Goal: Transaction & Acquisition: Purchase product/service

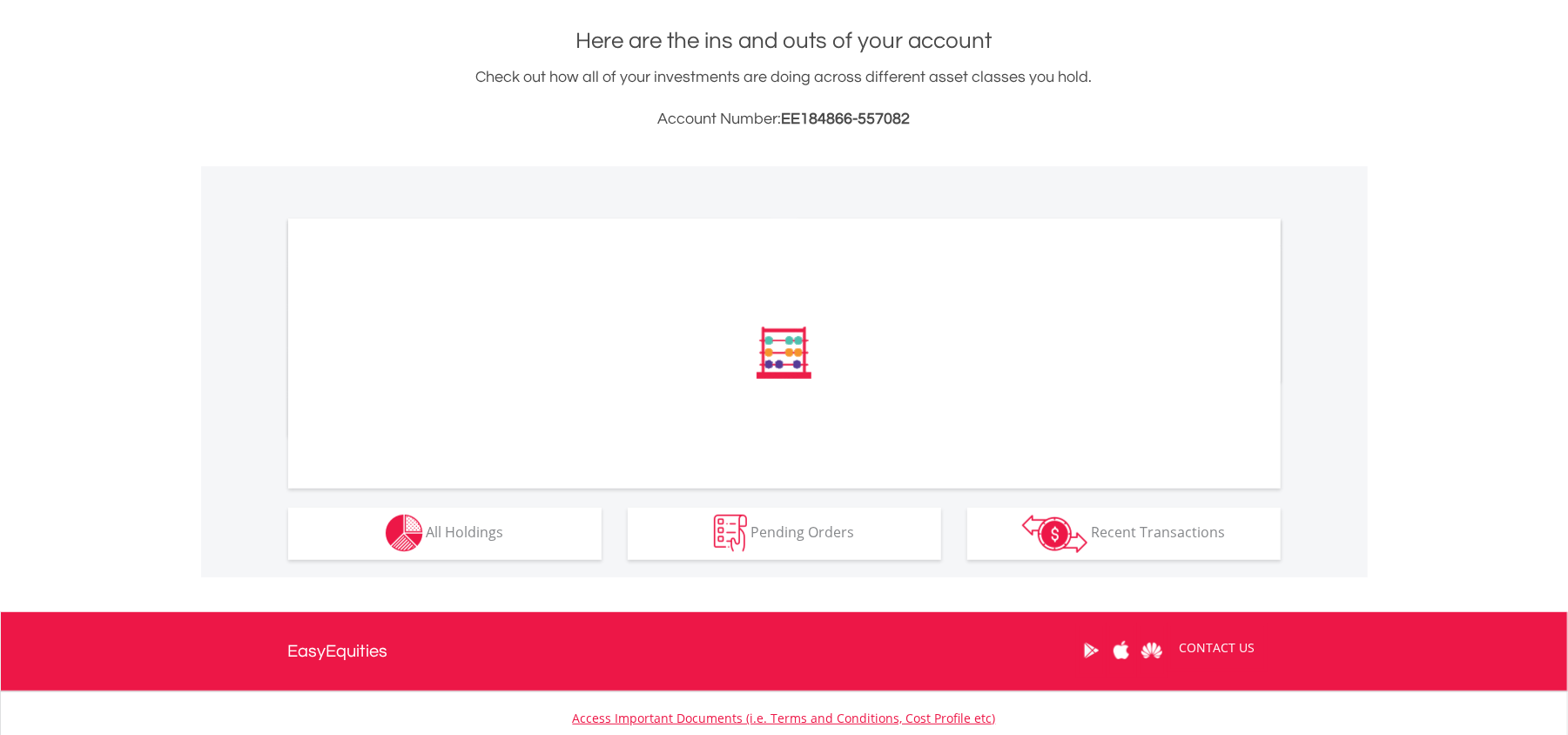
scroll to position [503, 0]
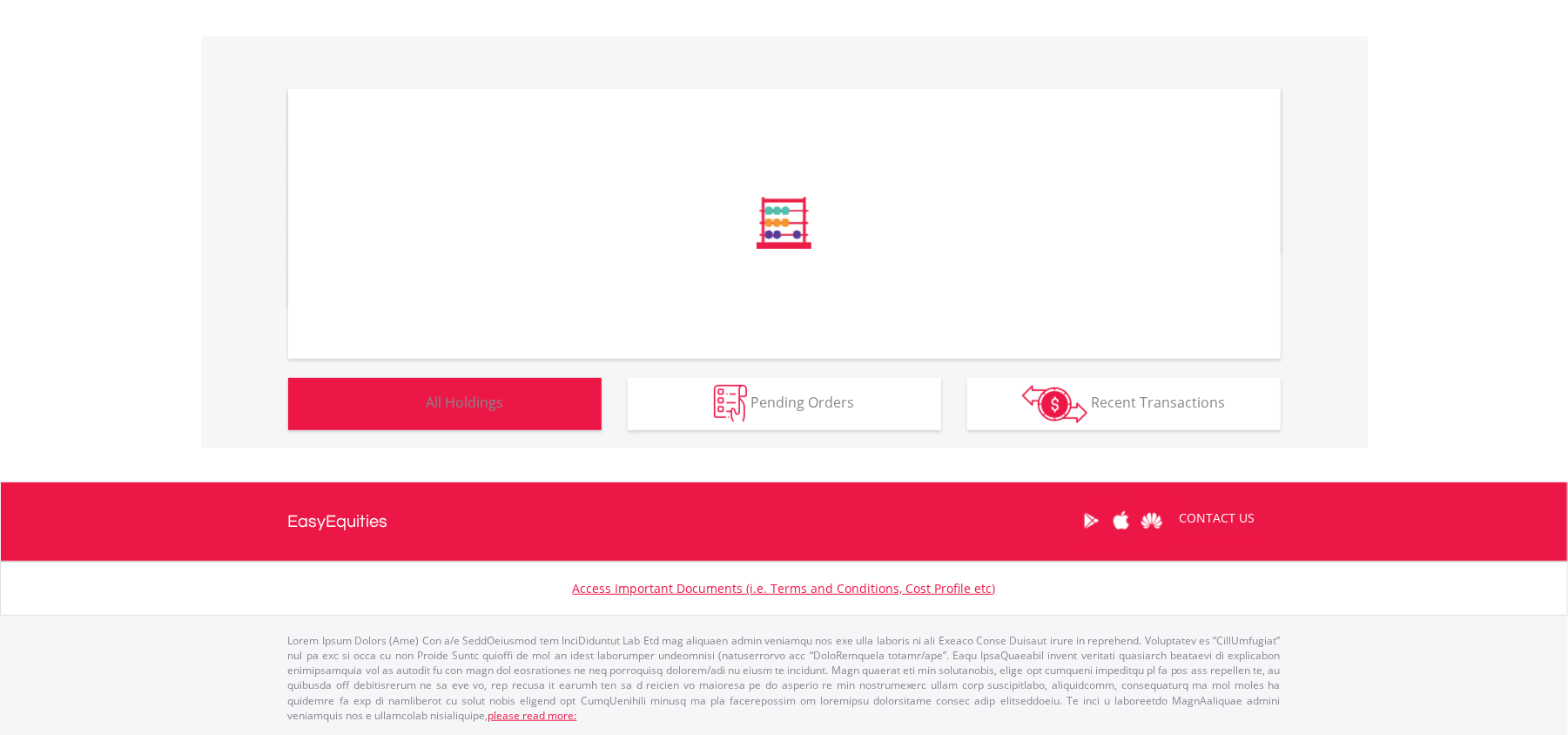
click at [500, 401] on span "All Holdings" at bounding box center [465, 402] width 77 height 19
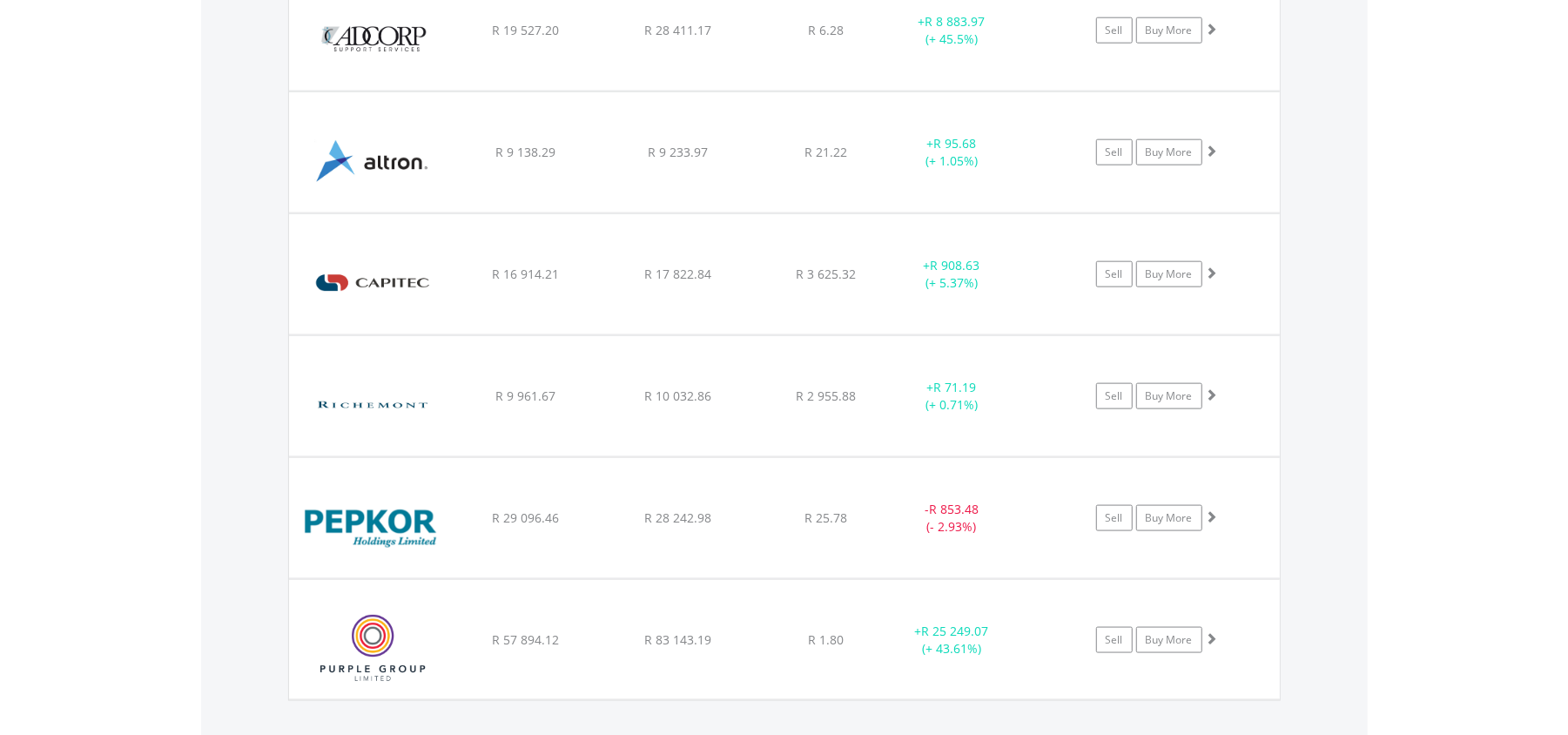
scroll to position [1290, 0]
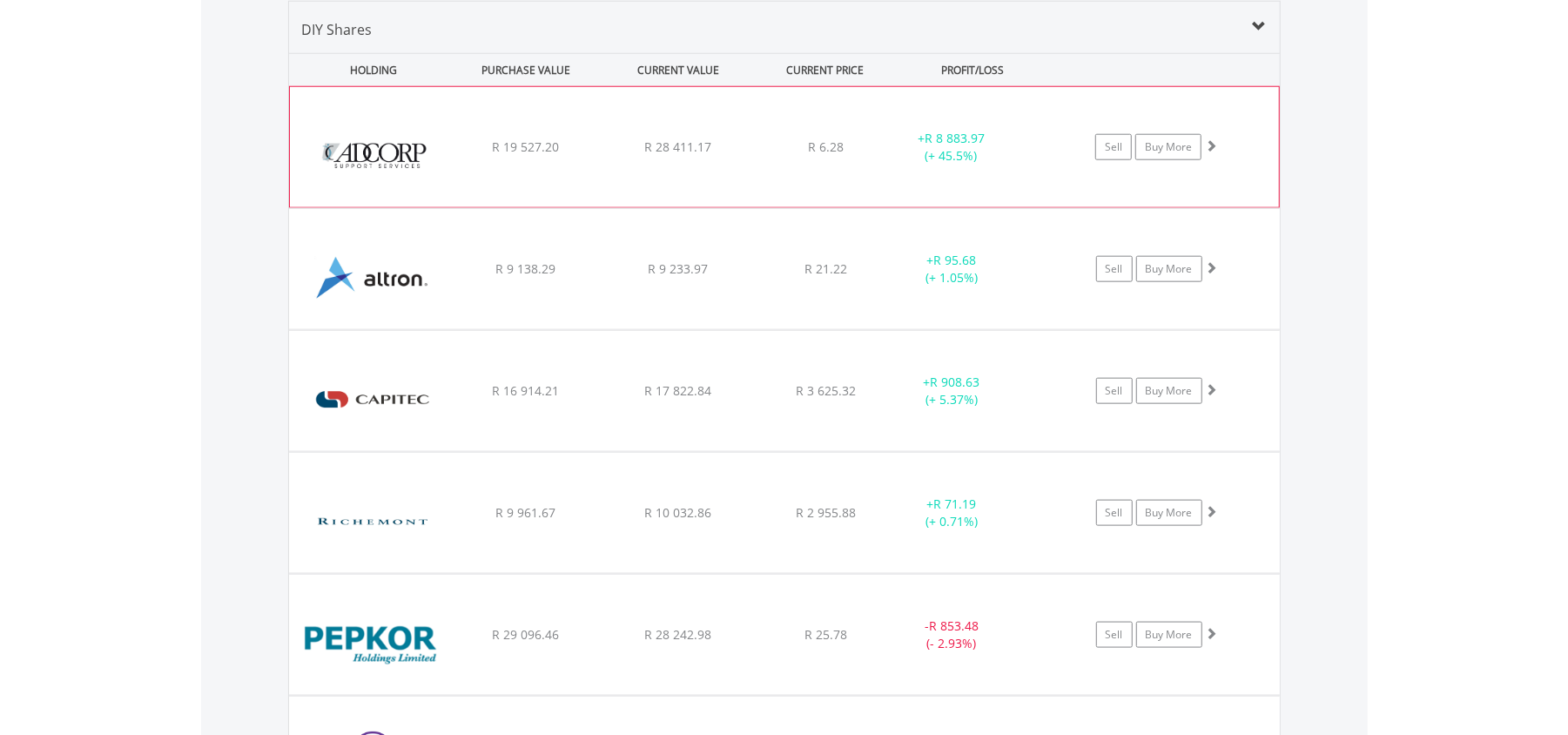
click at [970, 145] on span "R 8 883.97" at bounding box center [954, 137] width 60 height 16
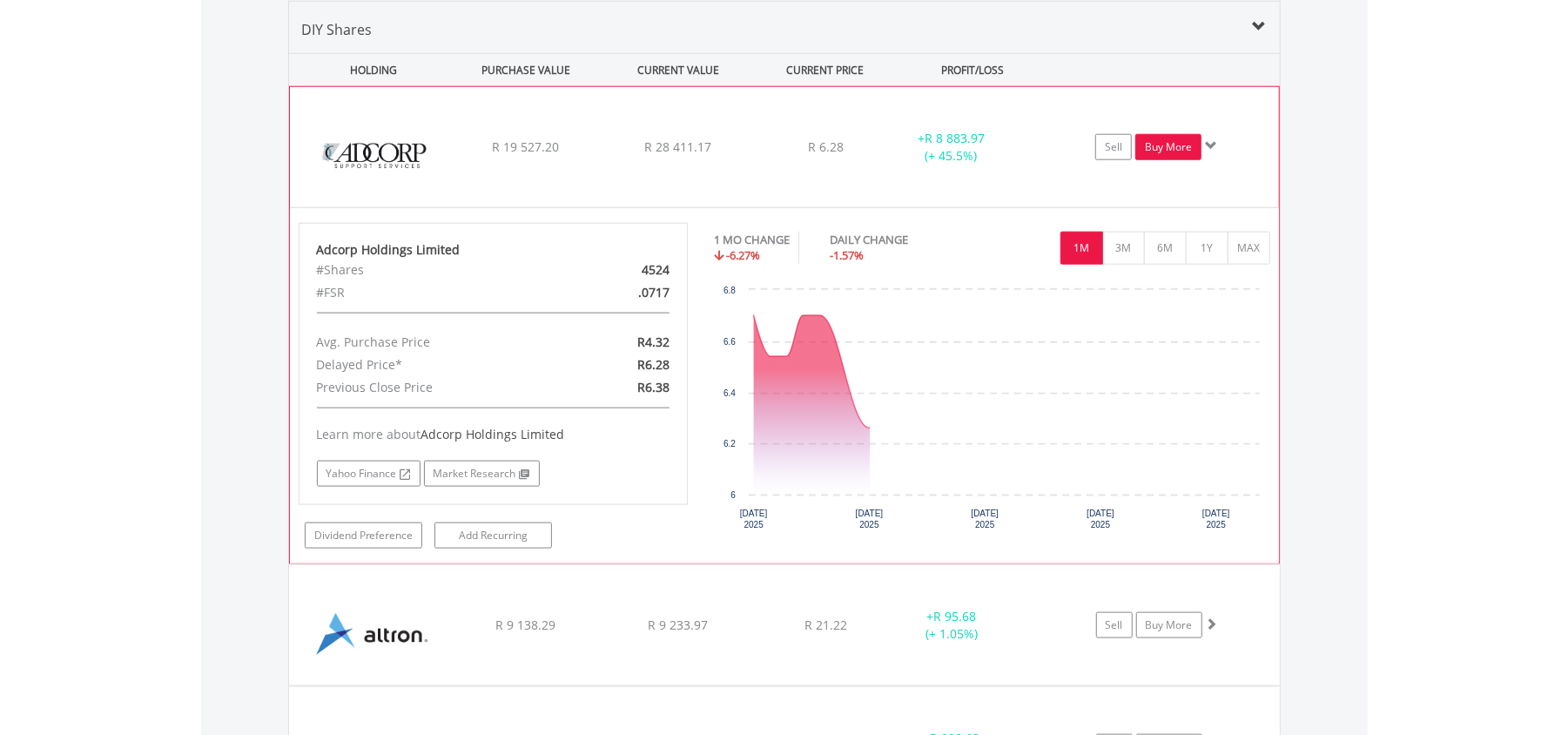
click at [1174, 150] on link "Buy More" at bounding box center [1169, 147] width 67 height 26
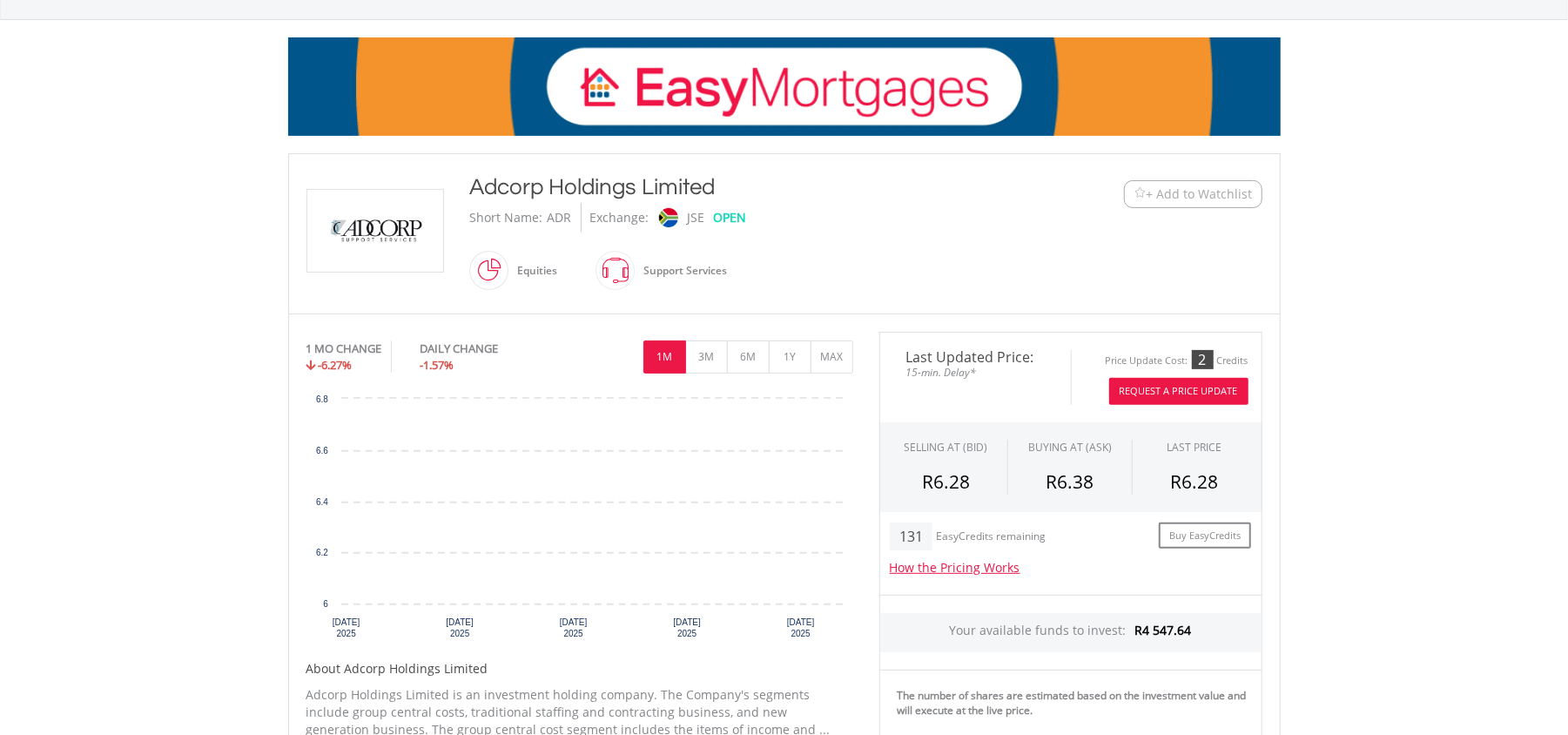
scroll to position [231, 0]
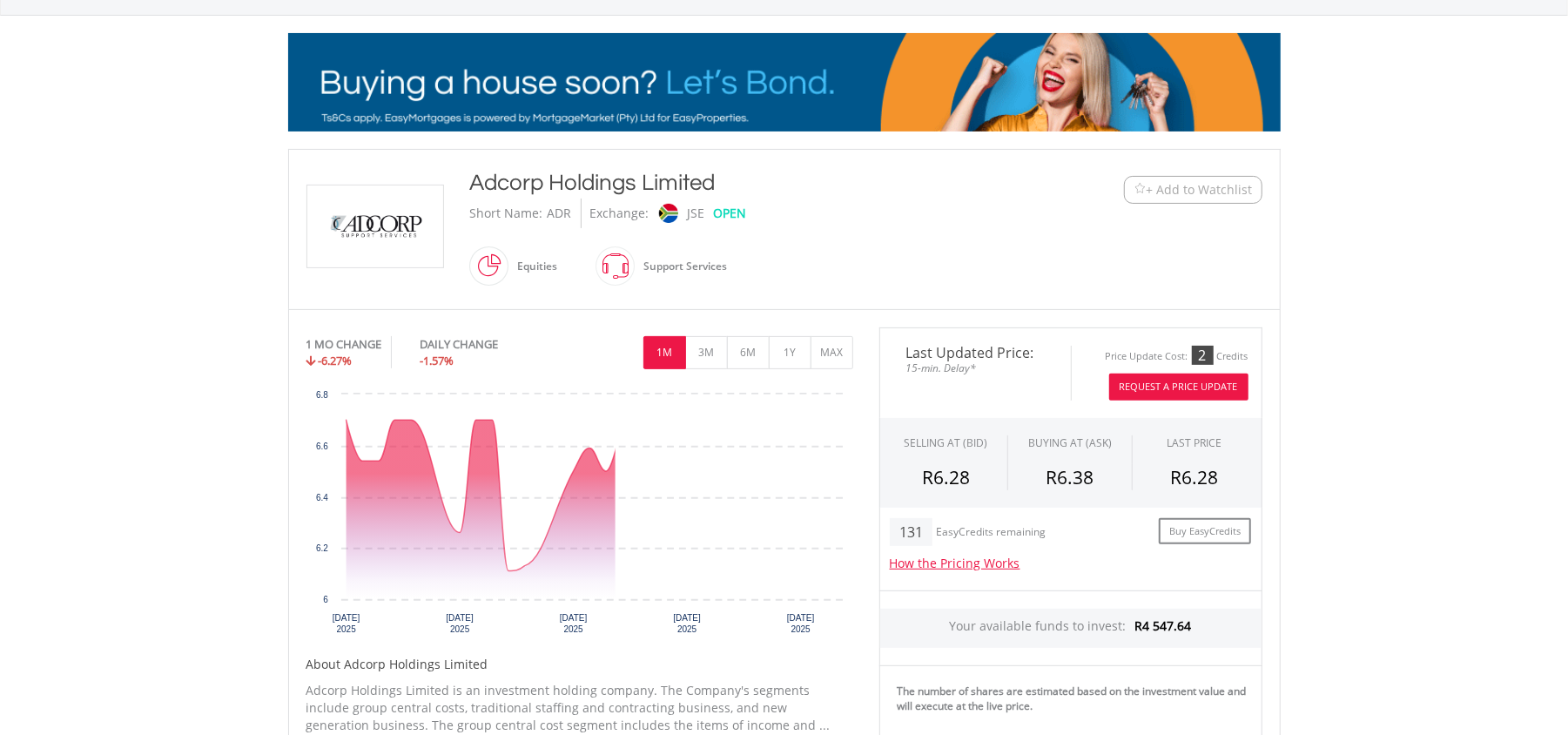
click at [1182, 366] on div "Price Update Cost: 2 Credits" at bounding box center [1167, 359] width 164 height 28
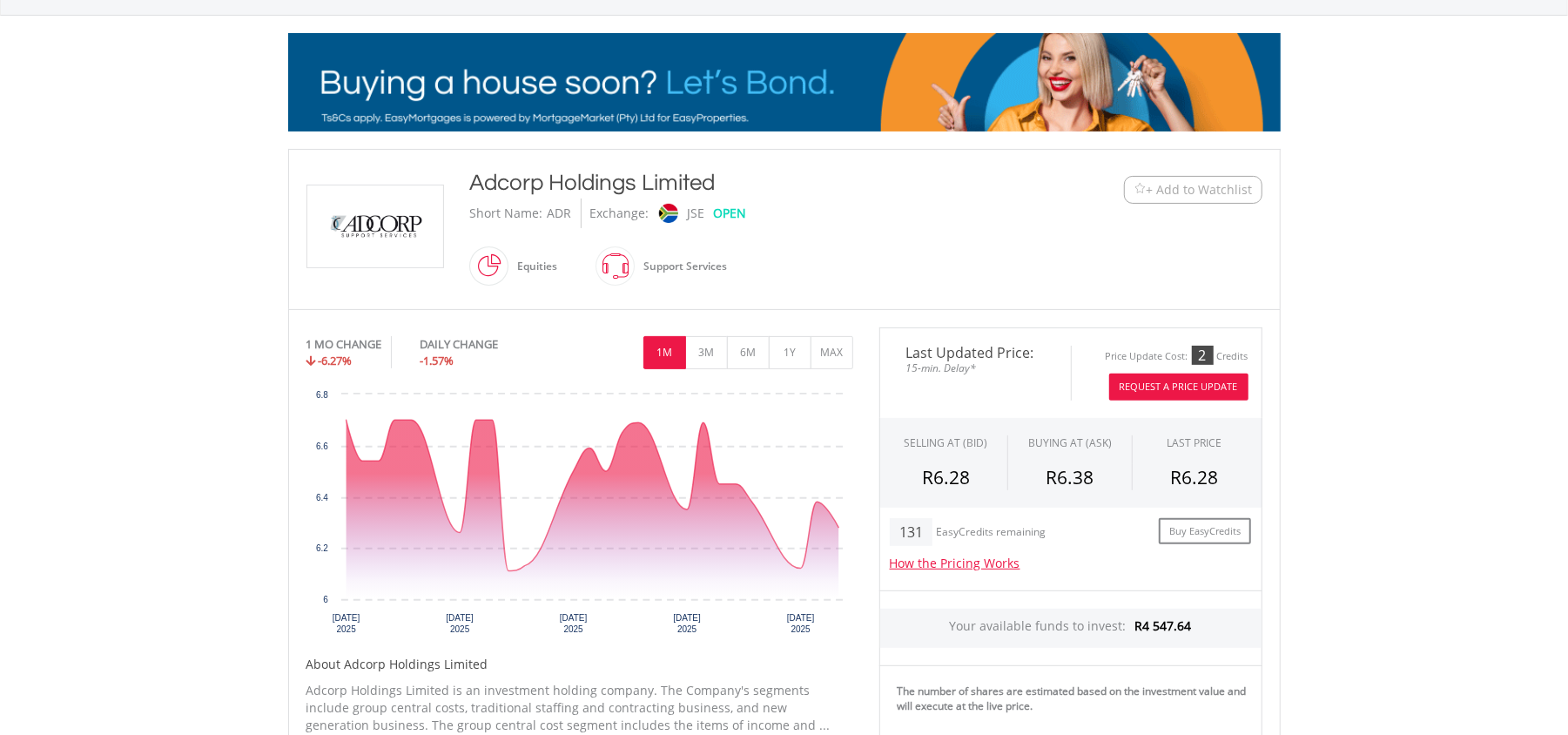
click at [1182, 378] on button "Request A Price Update" at bounding box center [1179, 387] width 139 height 27
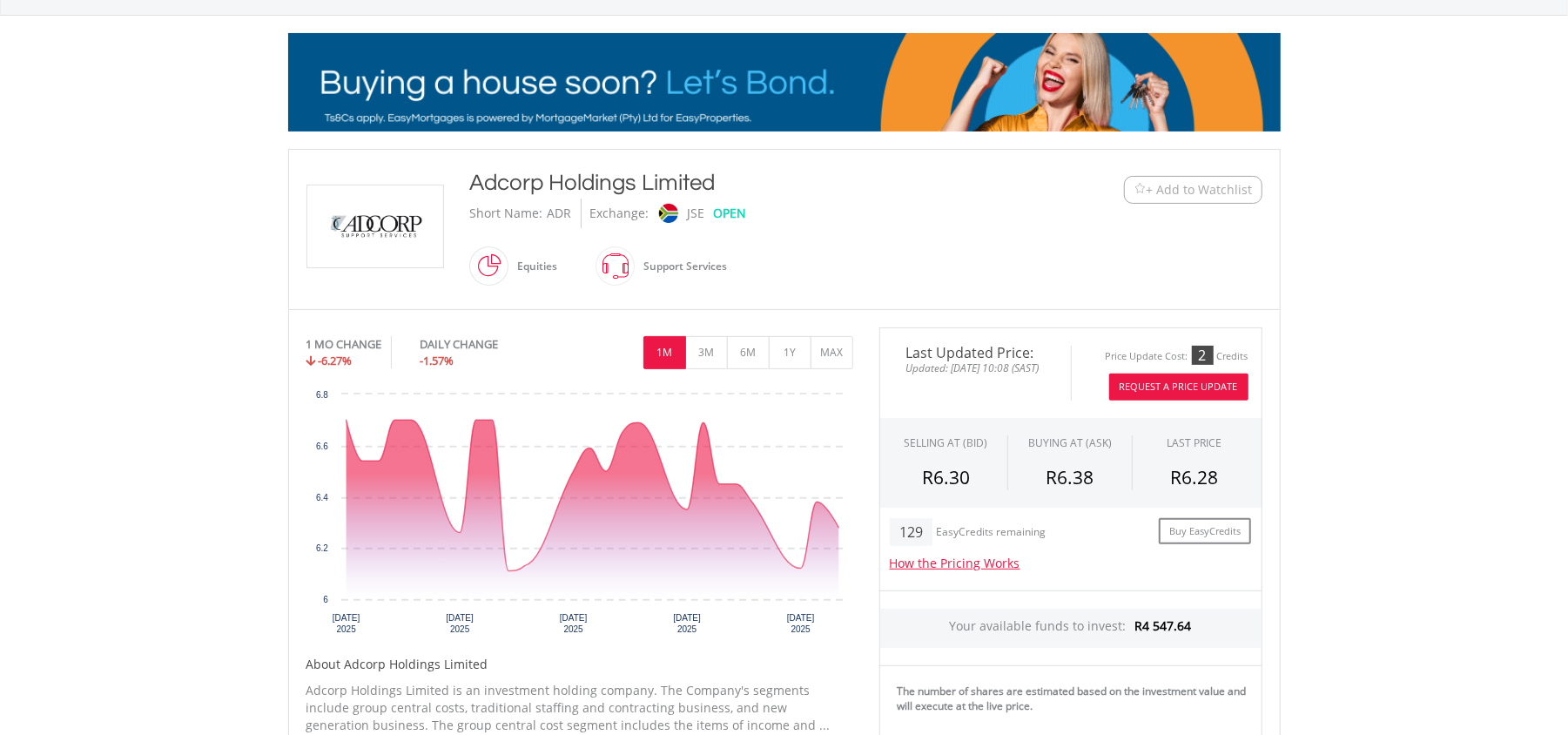
scroll to position [348, 0]
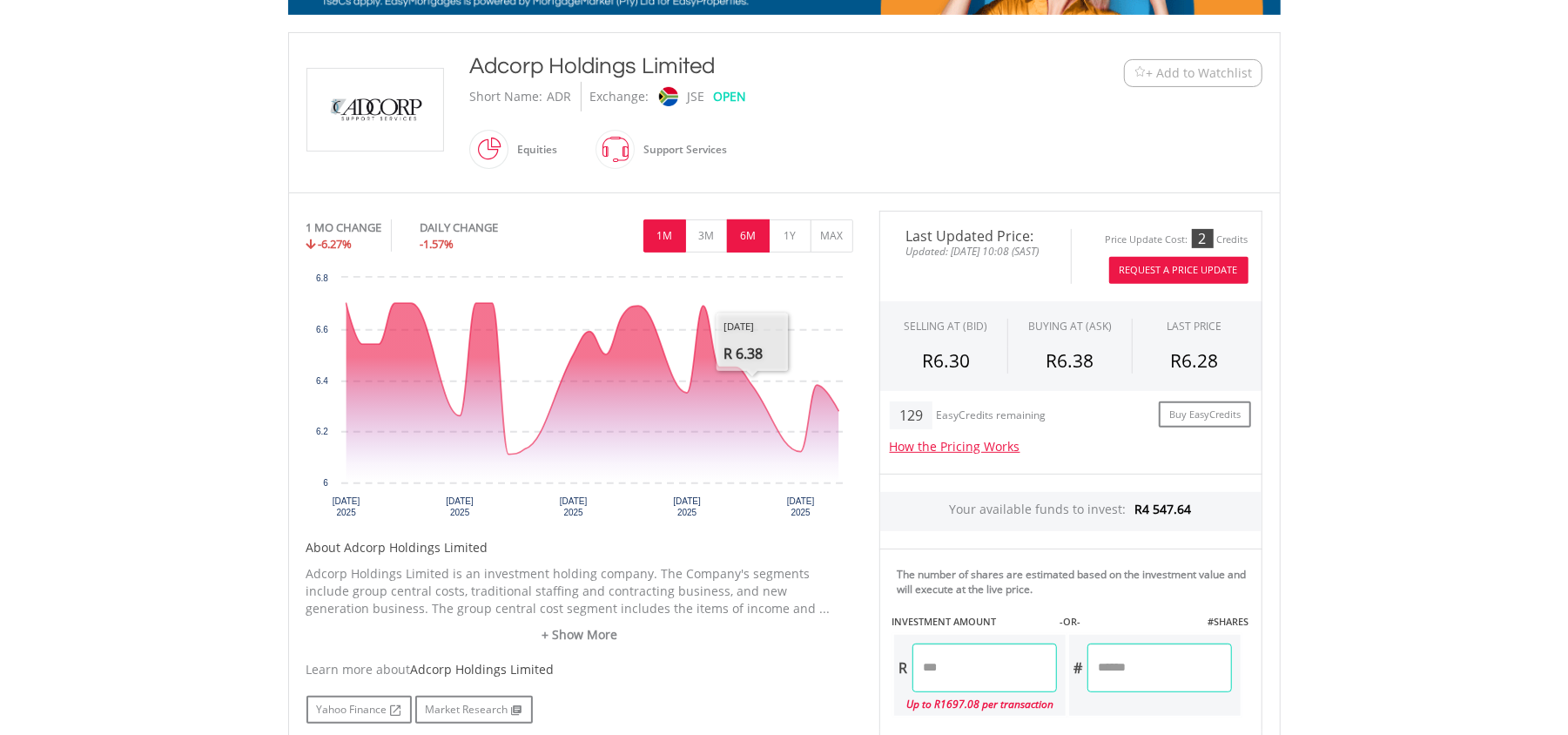
click at [761, 238] on button "6M" at bounding box center [748, 235] width 42 height 33
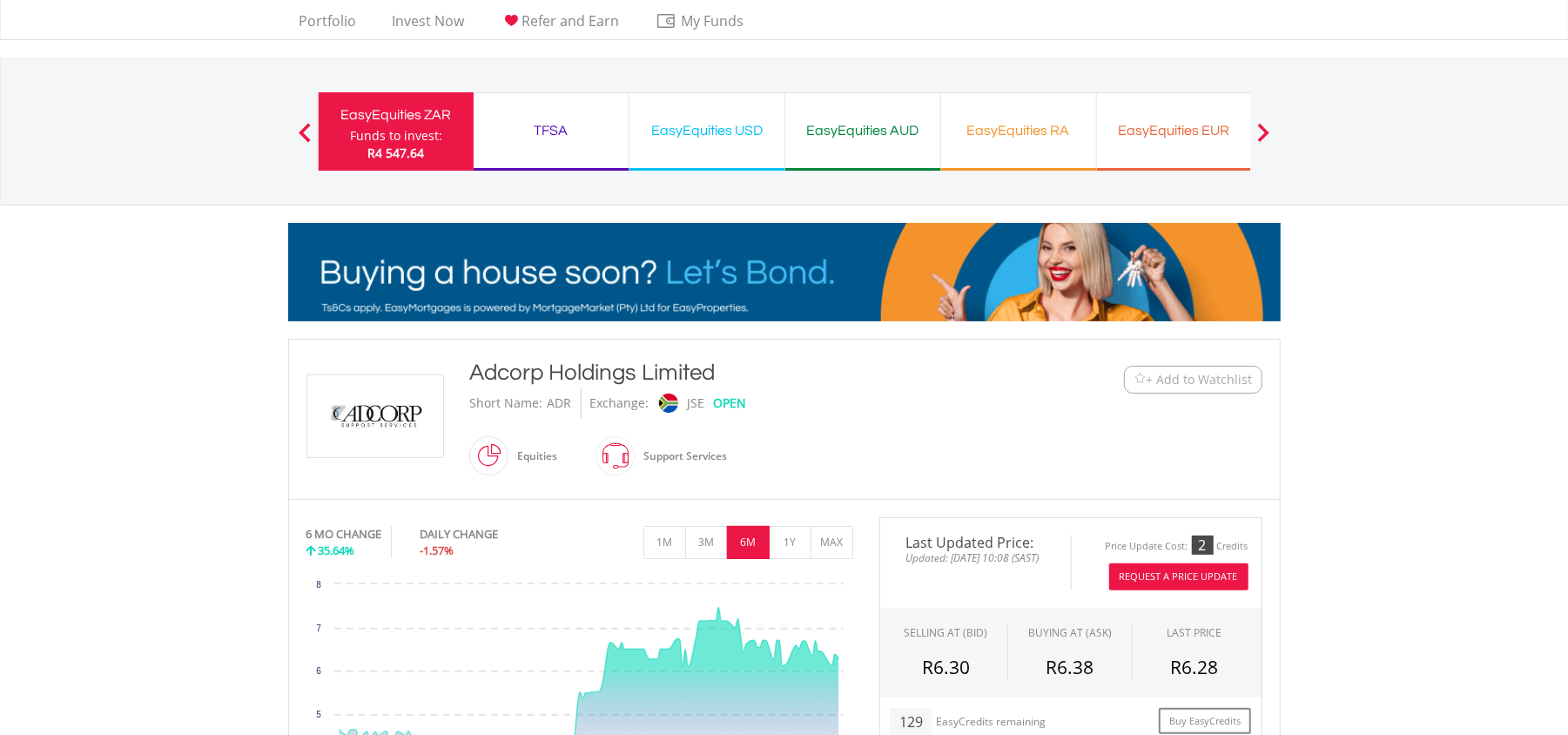
scroll to position [0, 0]
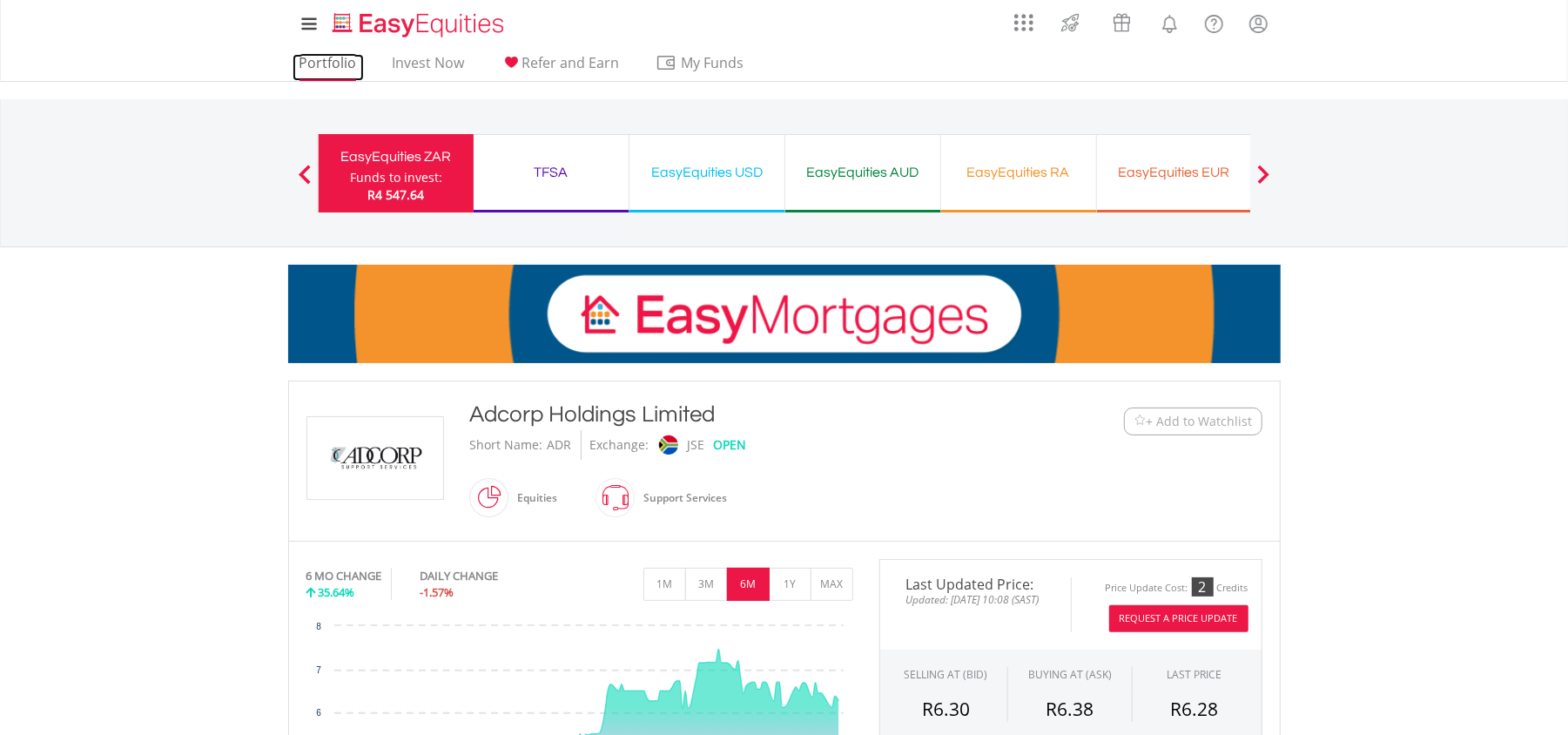
click at [307, 61] on link "Portfolio" at bounding box center [328, 68] width 71 height 27
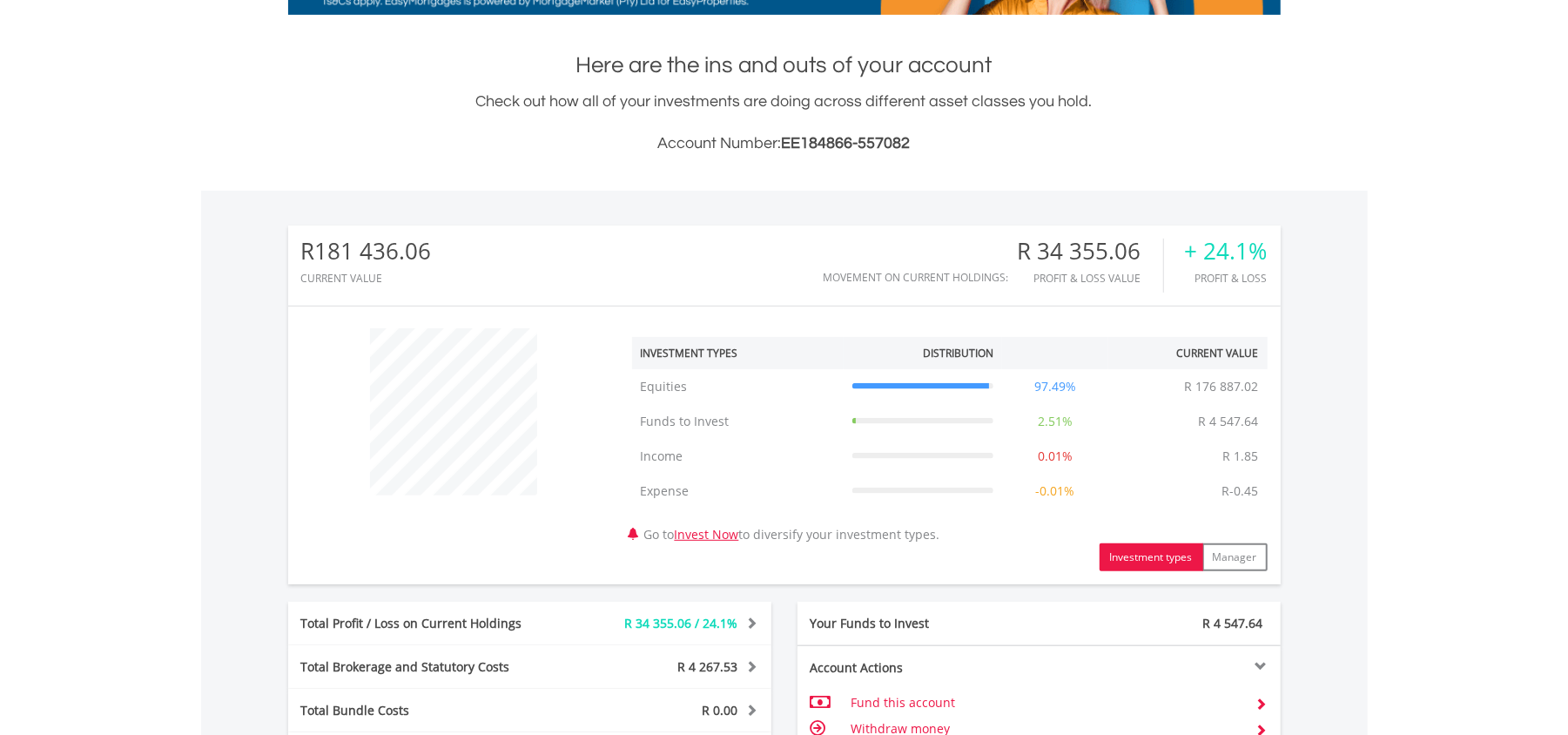
scroll to position [167, 331]
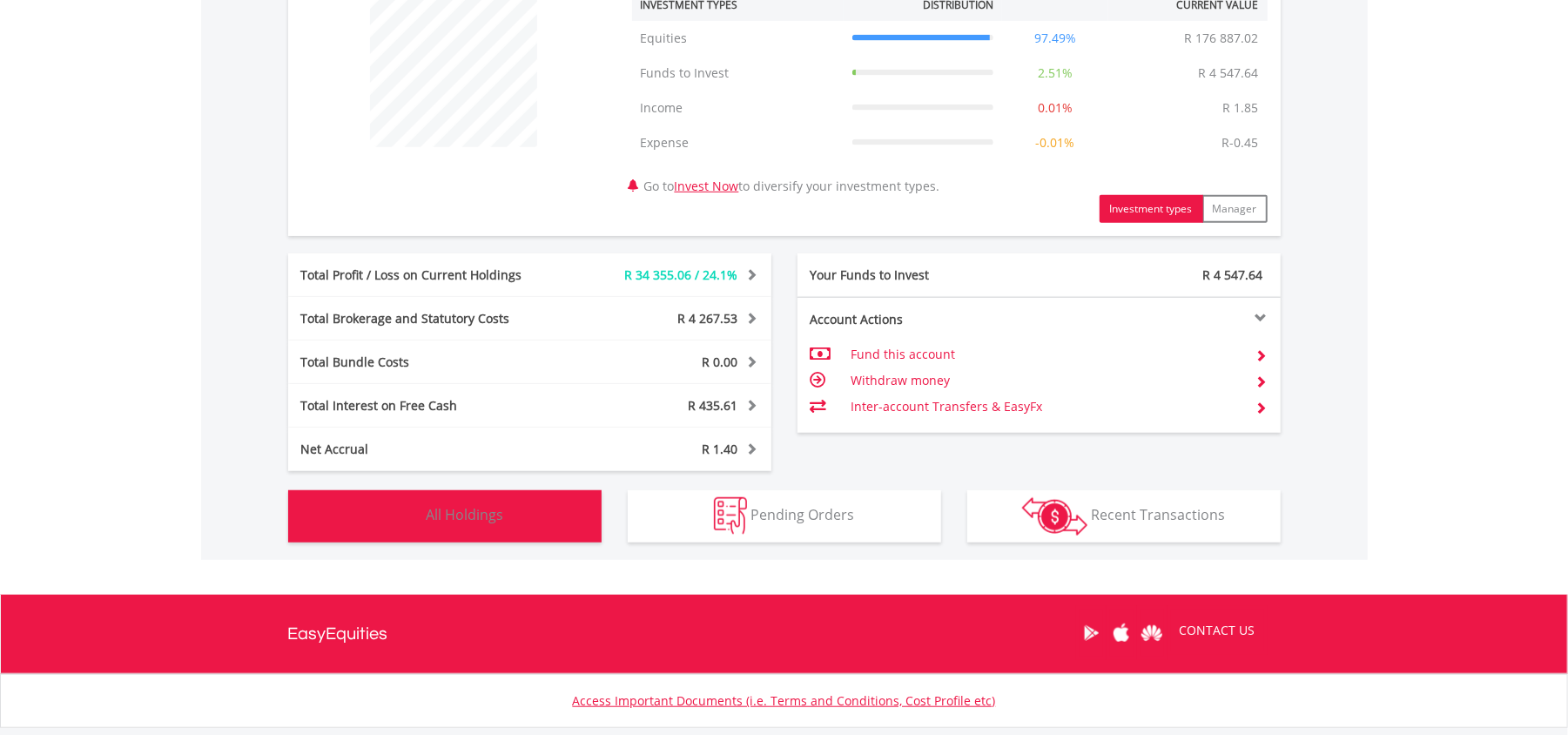
click at [447, 516] on span "All Holdings" at bounding box center [465, 514] width 77 height 19
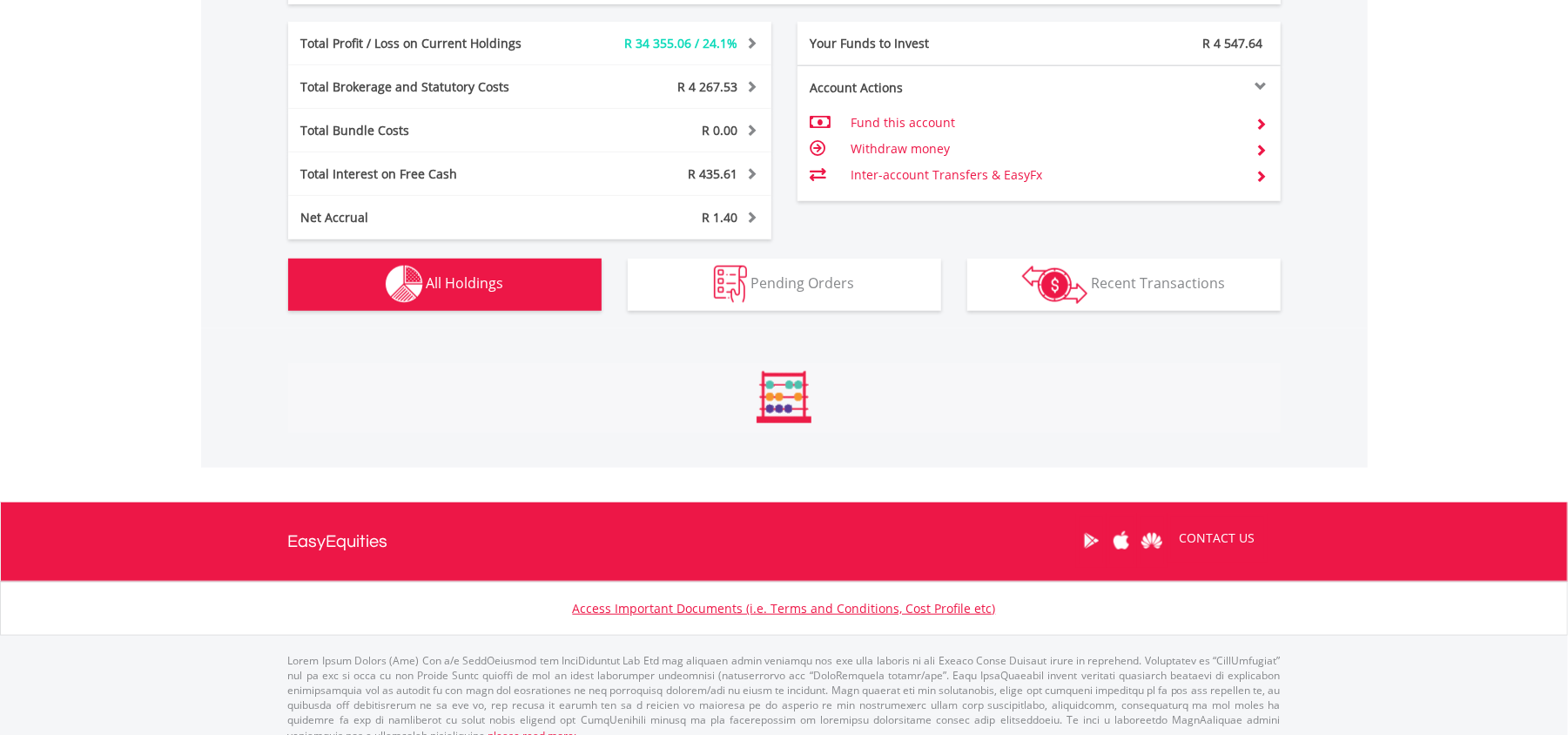
scroll to position [1290, 0]
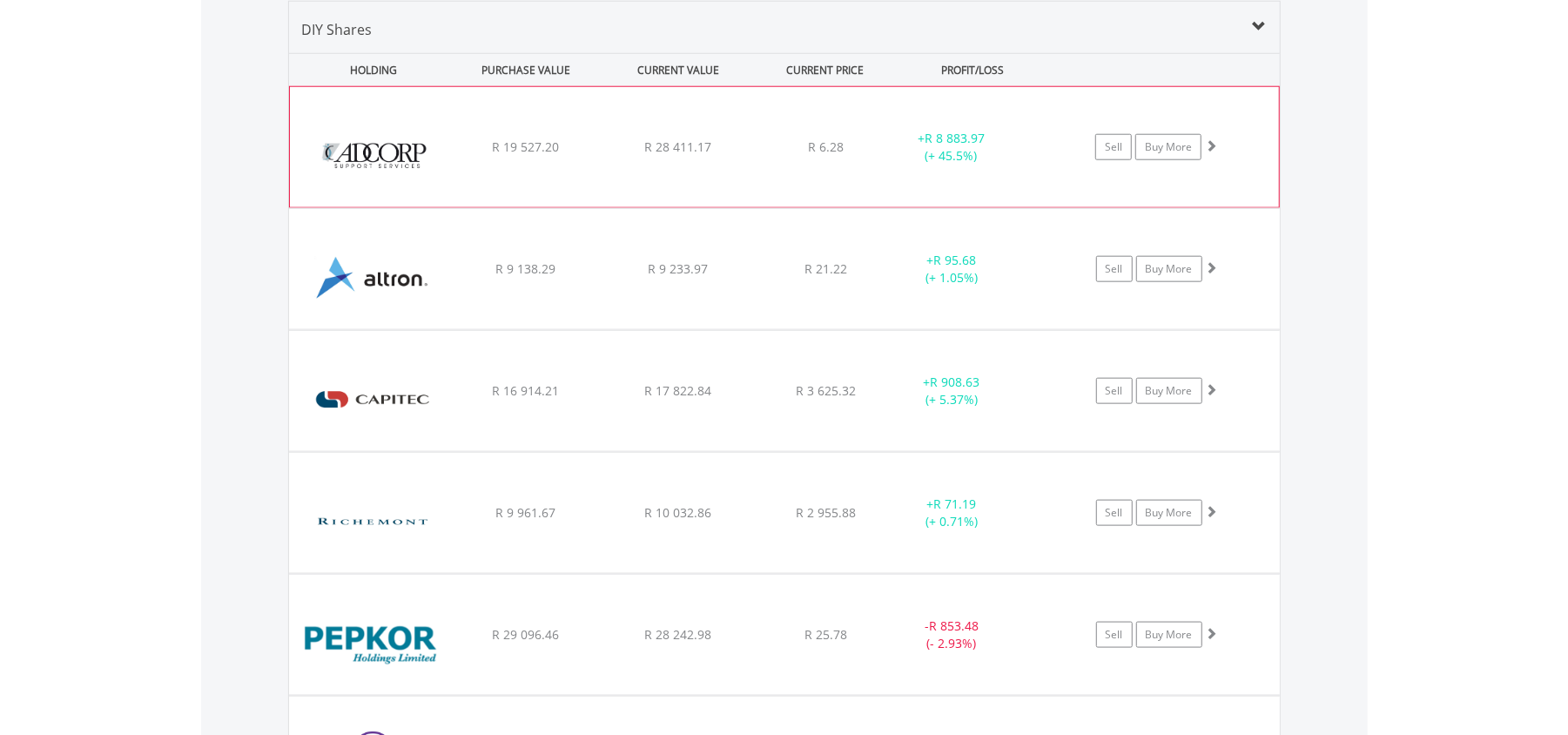
click at [850, 102] on div "﻿ Adcorp Holdings Limited R 19 527.20 R 28 411.17 R 6.28 + R 8 883.97 (+ 45.5%)…" at bounding box center [784, 147] width 989 height 121
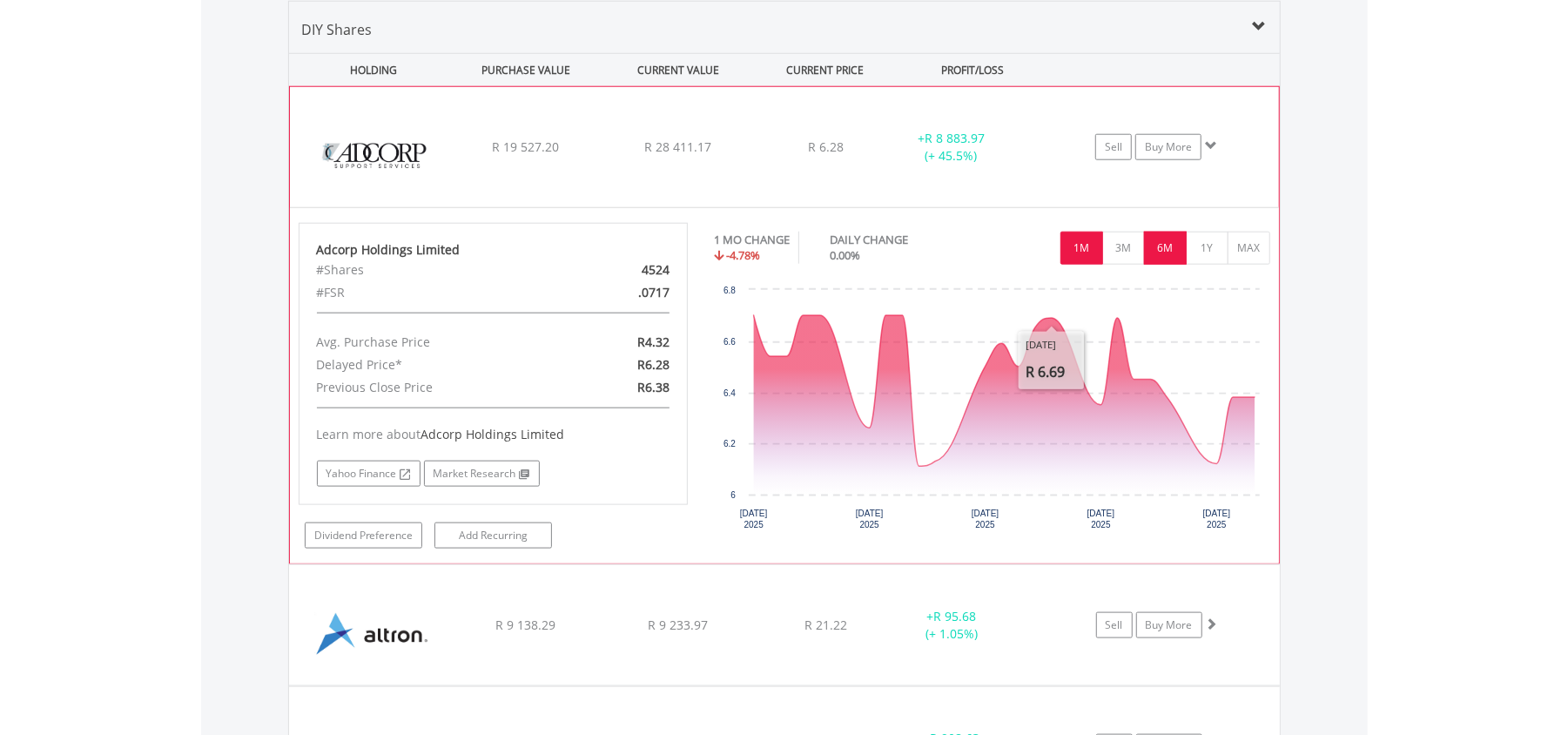
click at [1170, 255] on button "6M" at bounding box center [1166, 248] width 42 height 33
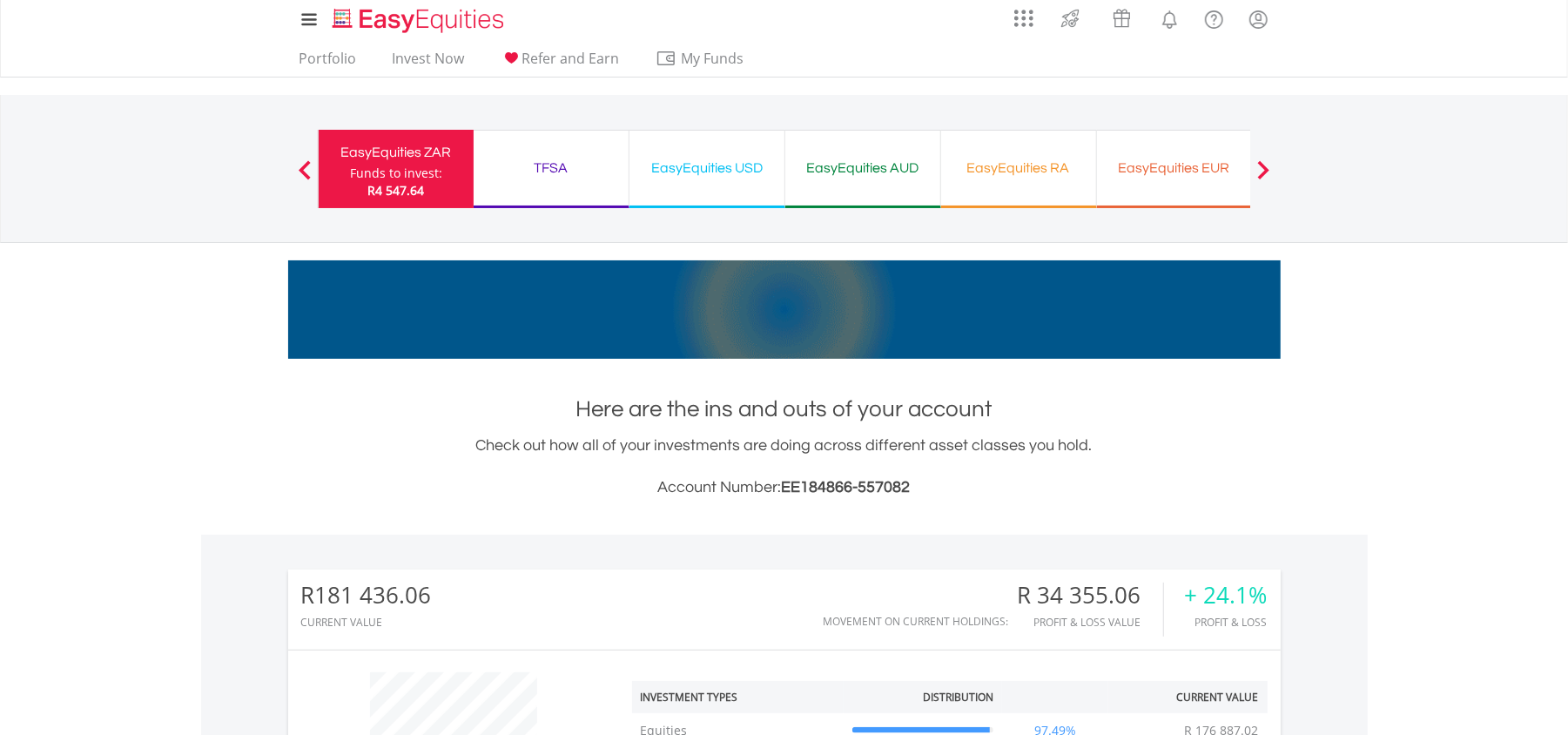
scroll to position [0, 0]
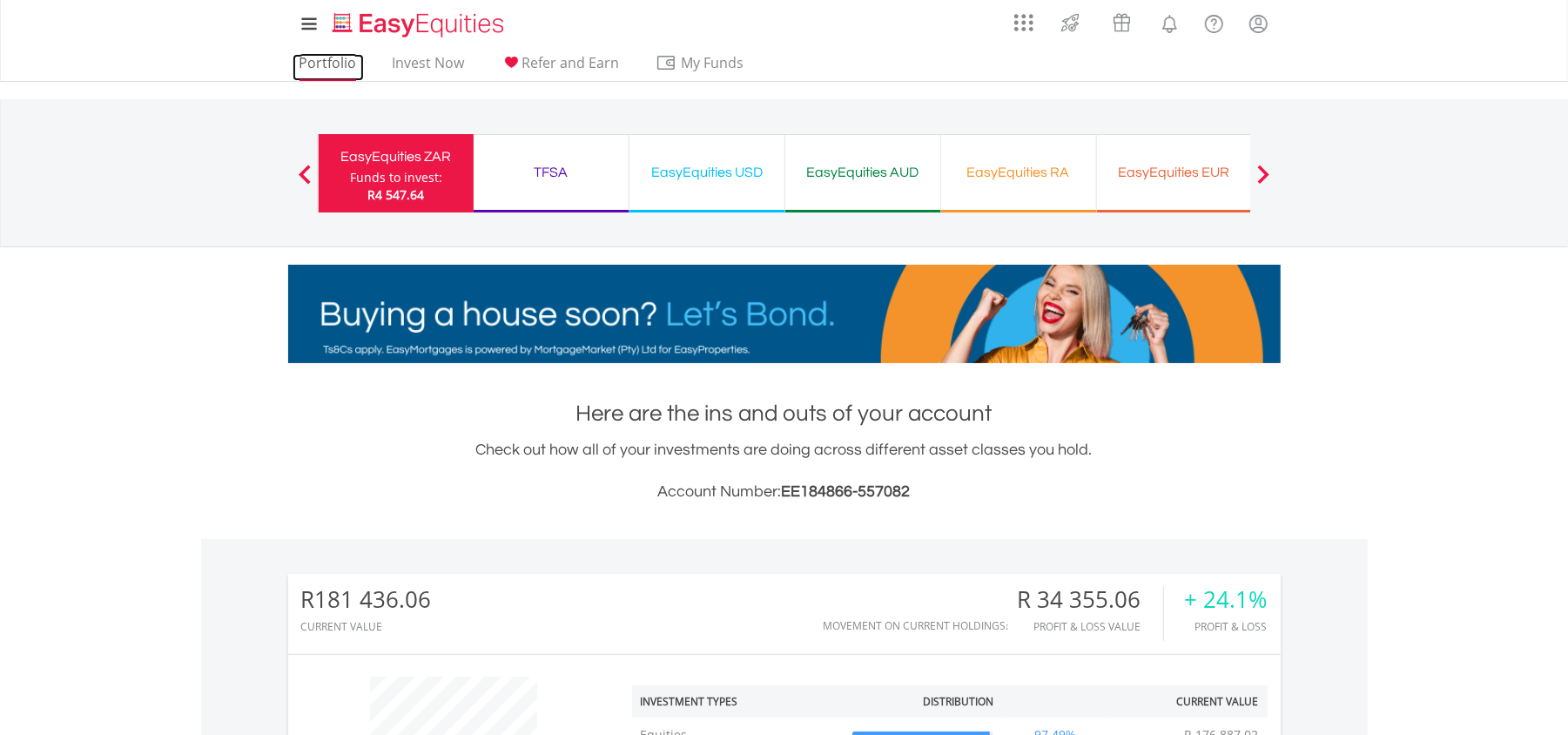
click at [356, 69] on link "Portfolio" at bounding box center [328, 68] width 71 height 27
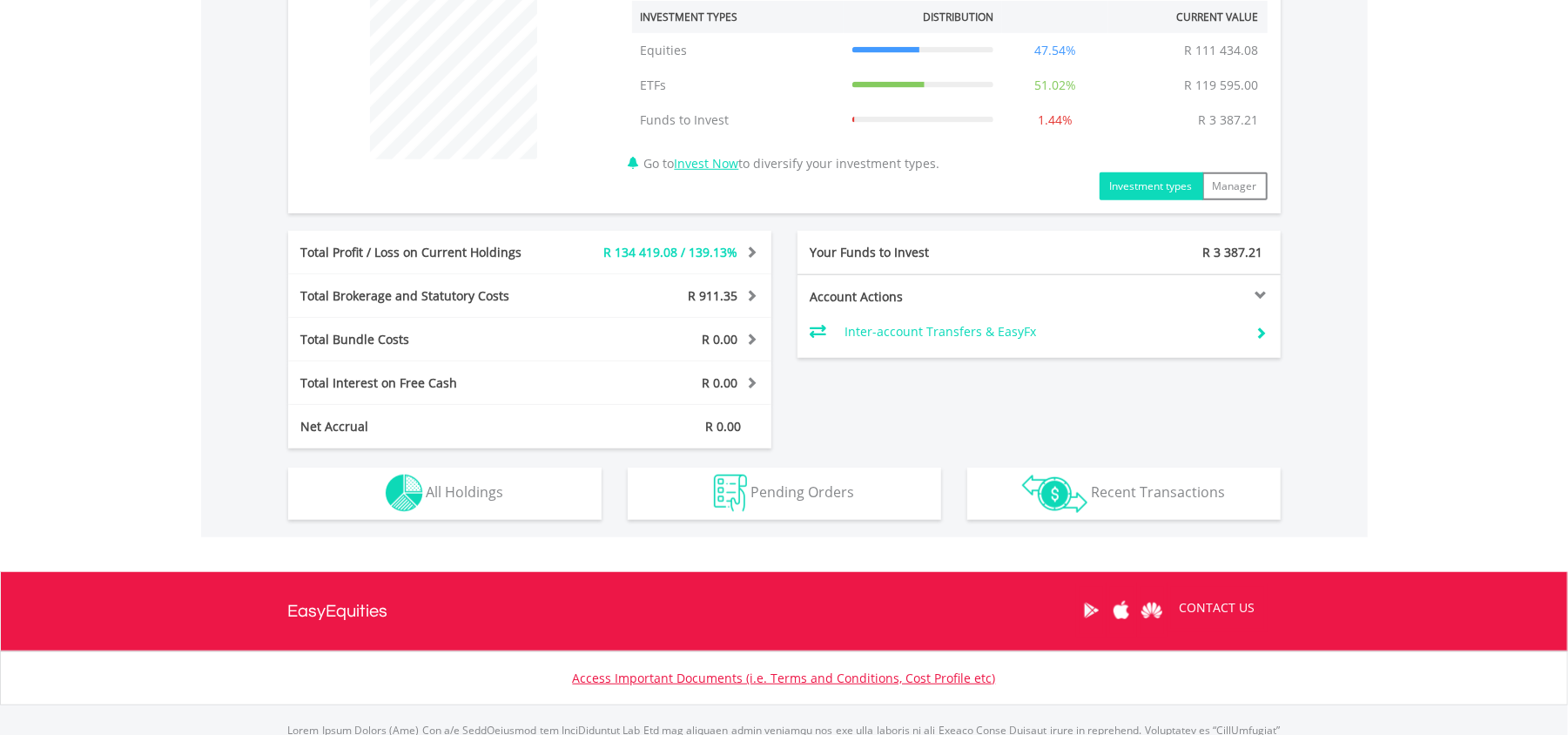
scroll to position [696, 0]
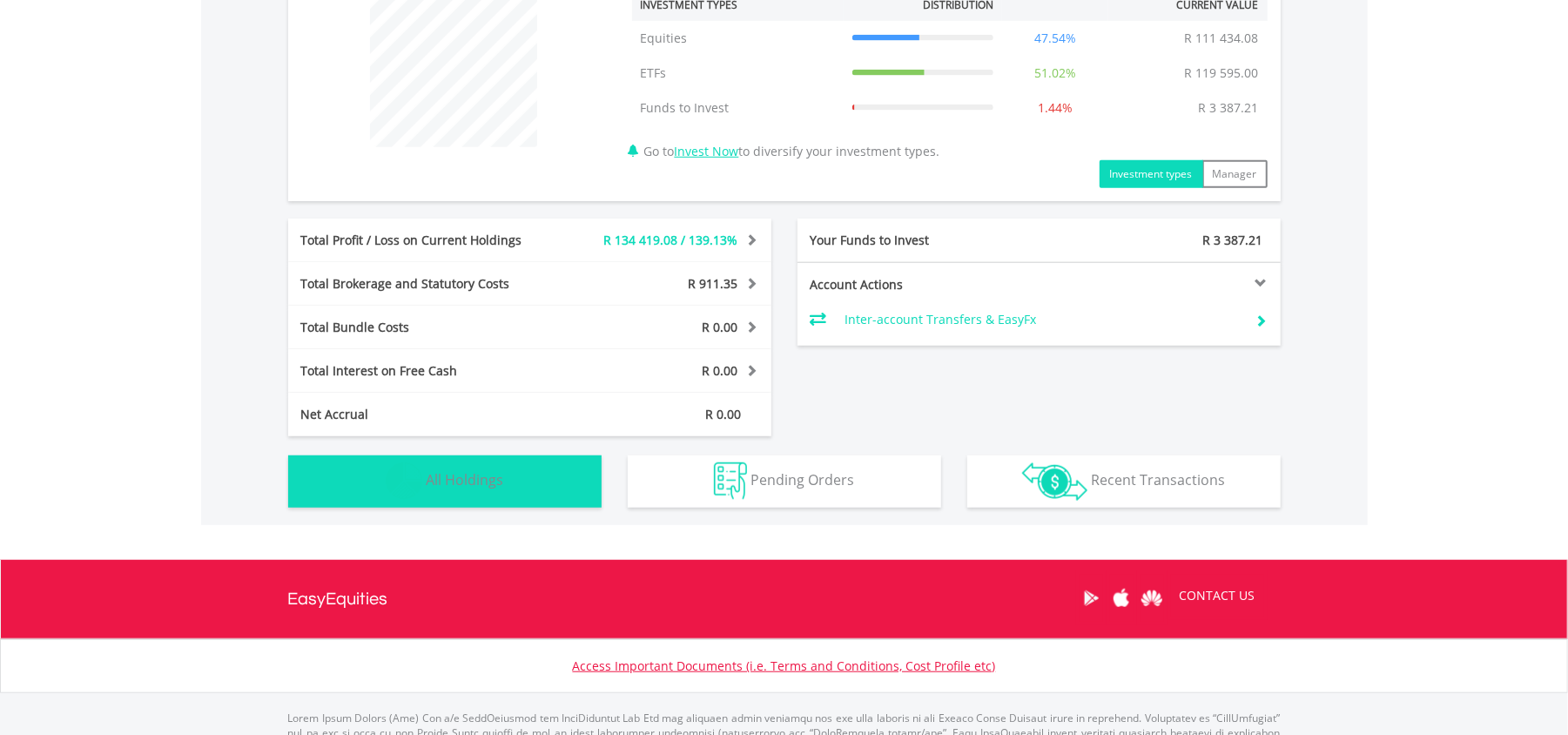
click at [495, 488] on span "All Holdings" at bounding box center [465, 479] width 77 height 19
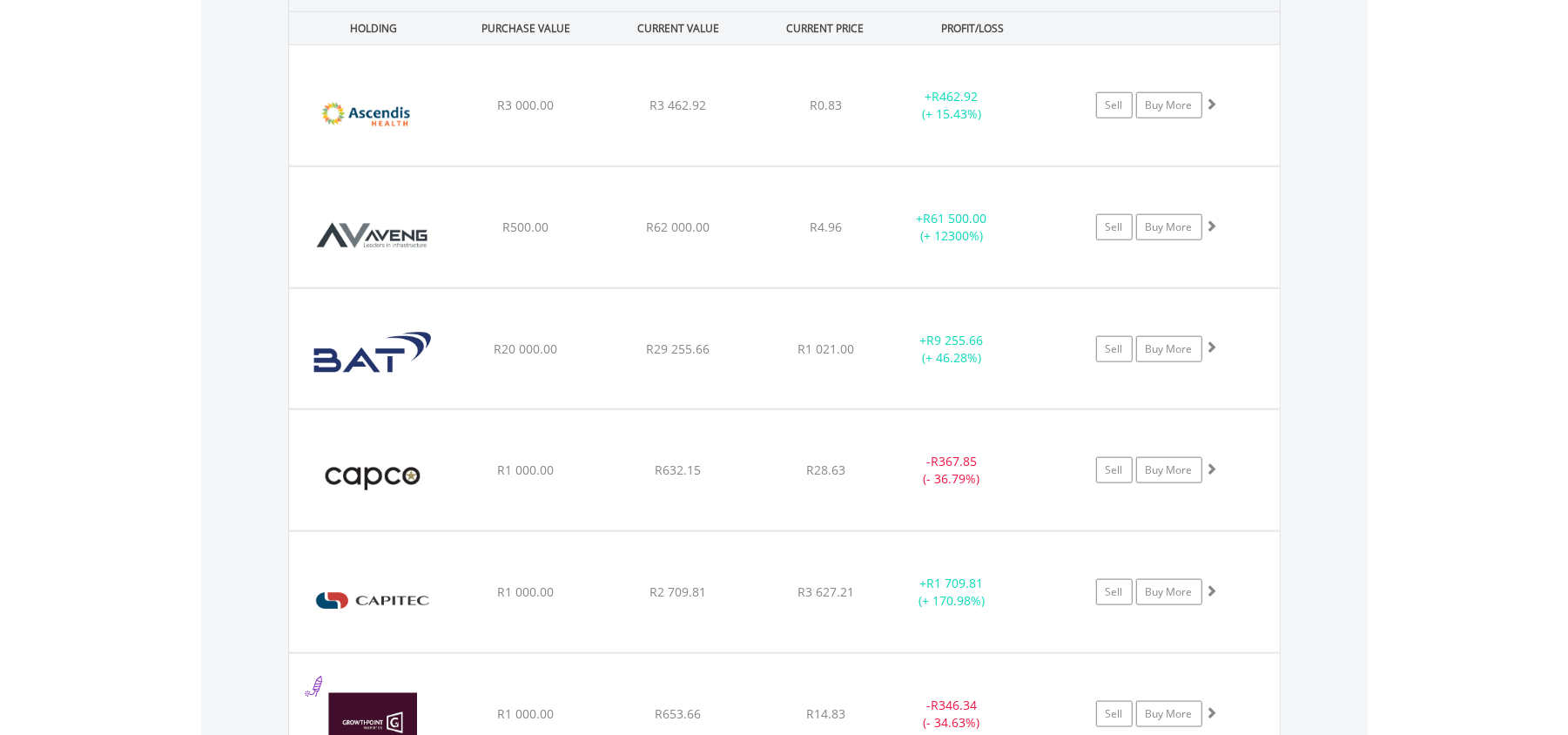
scroll to position [1255, 0]
